Goal: Task Accomplishment & Management: Use online tool/utility

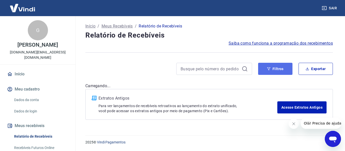
click at [271, 66] on button "Filtros" at bounding box center [275, 69] width 34 height 12
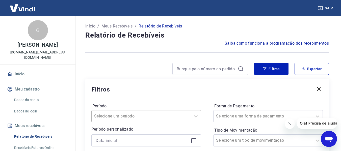
click at [148, 118] on div "Selecione um período" at bounding box center [146, 116] width 110 height 12
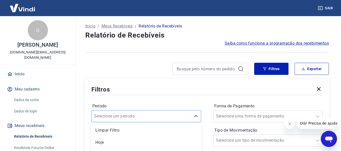
scroll to position [47, 0]
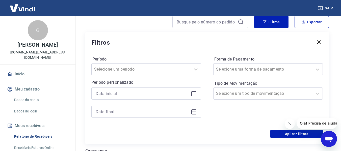
click at [160, 54] on div "Período Selecione um período Período personalizado Forma de Pagamento Selecione…" at bounding box center [207, 89] width 232 height 81
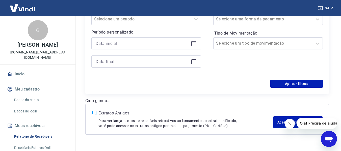
scroll to position [97, 0]
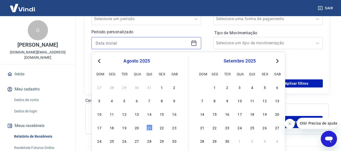
click at [137, 43] on input at bounding box center [142, 43] width 93 height 8
click at [137, 127] on div "20" at bounding box center [137, 128] width 6 height 6
type input "[DATE]"
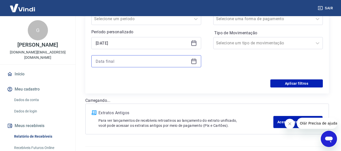
click at [137, 60] on input at bounding box center [142, 62] width 93 height 8
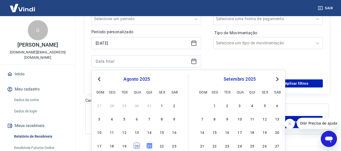
click at [138, 146] on div "20" at bounding box center [137, 146] width 6 height 6
type input "[DATE]"
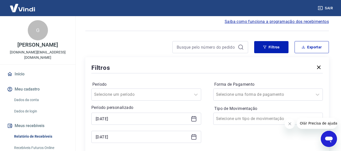
scroll to position [72, 0]
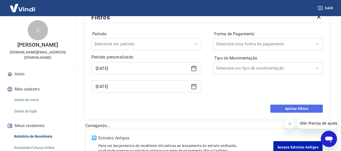
click at [287, 110] on button "Aplicar filtros" at bounding box center [296, 109] width 53 height 8
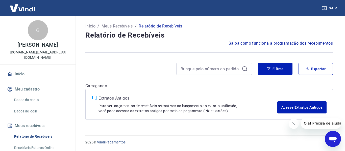
click at [291, 123] on button "Fechar mensagem da empresa" at bounding box center [293, 124] width 10 height 10
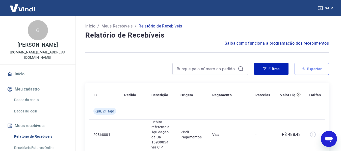
click at [322, 67] on button "Exportar" at bounding box center [312, 69] width 34 height 12
type input "[DATE]"
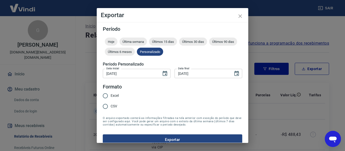
click at [118, 96] on span "Excel" at bounding box center [115, 95] width 8 height 5
click at [111, 96] on input "Excel" at bounding box center [105, 96] width 11 height 11
radio input "true"
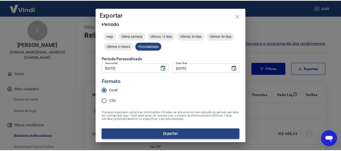
scroll to position [6, 0]
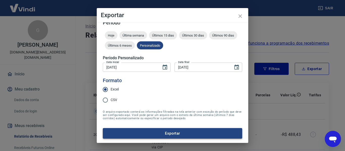
click at [171, 135] on button "Exportar" at bounding box center [172, 133] width 139 height 11
